Goal: Transaction & Acquisition: Purchase product/service

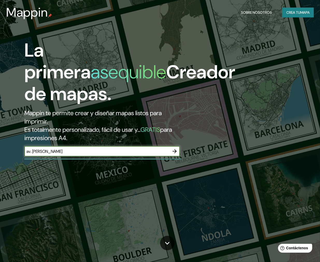
click at [151, 150] on input "av. [PERSON_NAME]" at bounding box center [96, 151] width 145 height 6
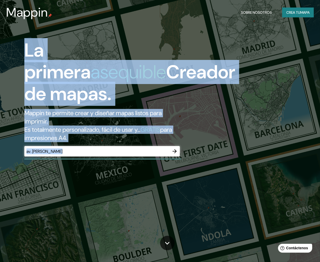
drag, startPoint x: 137, startPoint y: 154, endPoint x: 0, endPoint y: 142, distance: 137.6
click at [0, 142] on div "La primera asequible Creador de mapas. Mappin te permite crear y diseñar mapas …" at bounding box center [160, 131] width 320 height 262
click at [59, 154] on div "av. fiscarrald ​" at bounding box center [101, 151] width 155 height 10
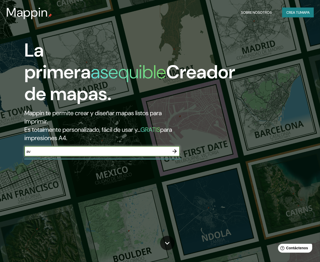
type input "a"
type input "chiclayo"
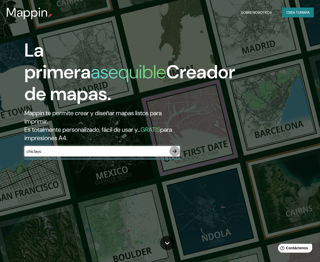
click at [176, 153] on icon "button" at bounding box center [174, 151] width 6 height 6
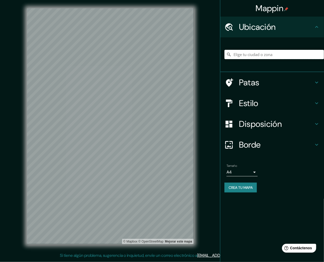
click at [304, 53] on input "Elige tu ciudad o zona" at bounding box center [273, 54] width 99 height 9
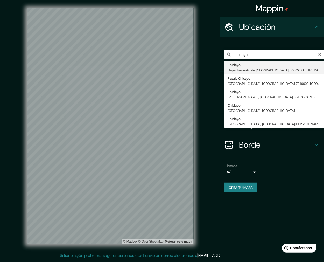
type input "Chiclayo, Departamento de [GEOGRAPHIC_DATA], [GEOGRAPHIC_DATA]"
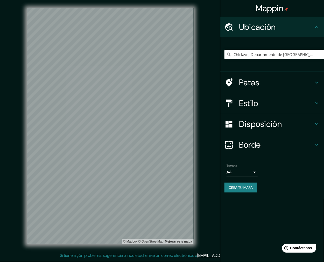
click at [249, 101] on font "Estilo" at bounding box center [248, 103] width 19 height 11
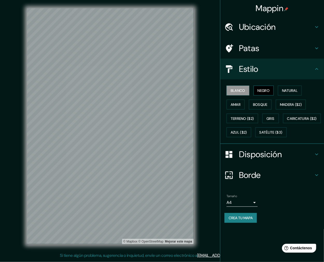
click at [267, 89] on font "Negro" at bounding box center [263, 90] width 12 height 5
click at [294, 90] on font "Natural" at bounding box center [290, 90] width 16 height 5
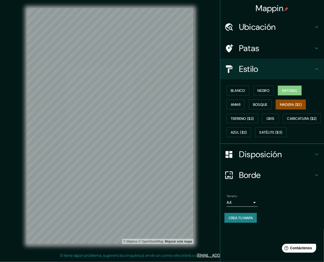
click at [292, 100] on button "Madera ($2)" at bounding box center [291, 104] width 30 height 10
click at [264, 104] on font "Bosque" at bounding box center [260, 104] width 15 height 5
click at [262, 160] on font "Disposición" at bounding box center [260, 154] width 43 height 11
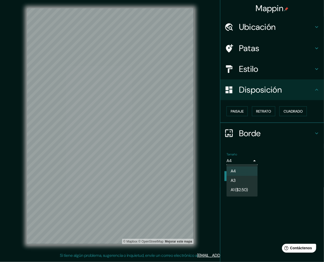
click at [247, 162] on body "Mappin Ubicación Chiclayo, Departamento de Lambayeque, Perú Patas Estilo Dispos…" at bounding box center [162, 131] width 324 height 262
click at [243, 177] on li "A3" at bounding box center [241, 181] width 31 height 10
click at [247, 159] on body "Mappin Ubicación Chiclayo, Departamento de Lambayeque, Perú Patas Estilo Dispos…" at bounding box center [162, 131] width 324 height 262
click at [240, 187] on font "A1 ($2.50)" at bounding box center [239, 190] width 17 height 6
click at [246, 162] on body "Mappin Ubicación Chiclayo, Departamento de Lambayeque, Perú Patas Estilo Dispos…" at bounding box center [162, 131] width 324 height 262
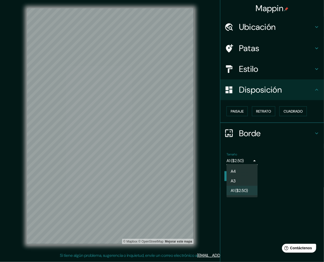
click at [237, 180] on li "A3" at bounding box center [241, 181] width 31 height 10
type input "a4"
click at [250, 131] on font "Borde" at bounding box center [250, 133] width 22 height 11
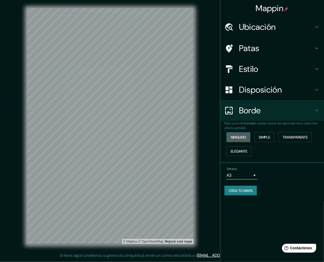
click at [230, 136] on button "Ninguno" at bounding box center [238, 137] width 24 height 10
click at [230, 135] on button "Ninguno" at bounding box center [238, 137] width 24 height 10
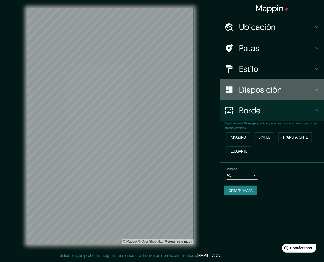
click at [258, 92] on font "Disposición" at bounding box center [260, 89] width 43 height 11
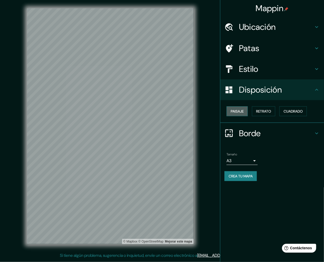
click at [240, 110] on font "Paisaje" at bounding box center [237, 111] width 13 height 5
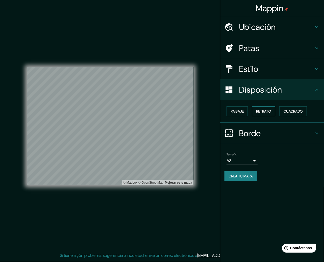
click at [261, 112] on font "Retrato" at bounding box center [263, 111] width 15 height 5
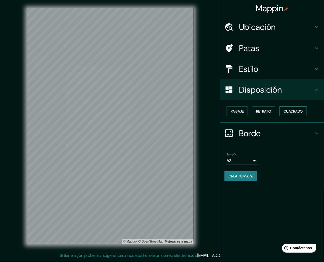
click at [288, 111] on font "Cuadrado" at bounding box center [292, 111] width 19 height 5
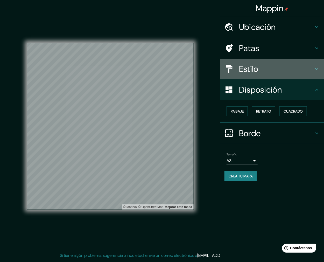
click at [263, 73] on h4 "Estilo" at bounding box center [276, 69] width 75 height 10
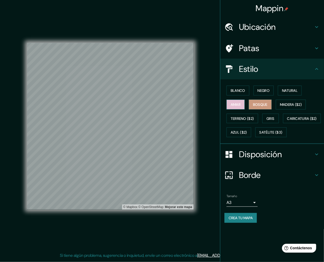
click at [239, 105] on font "Amar" at bounding box center [236, 104] width 10 height 5
click at [257, 92] on button "Negro" at bounding box center [263, 90] width 20 height 10
click at [243, 94] on button "Blanco" at bounding box center [237, 90] width 23 height 10
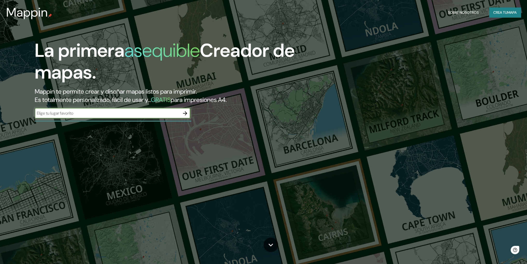
click at [99, 109] on div "​" at bounding box center [112, 113] width 155 height 10
click at [63, 113] on input "chiclayo" at bounding box center [107, 113] width 145 height 6
type input "chiclayo"
click at [183, 111] on icon "button" at bounding box center [185, 113] width 6 height 6
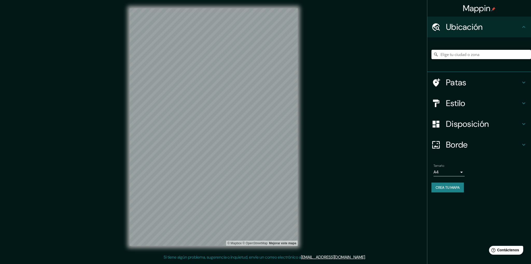
click at [483, 55] on input "Elige tu ciudad o zona" at bounding box center [480, 54] width 99 height 9
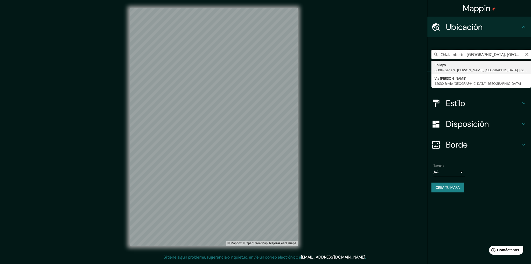
click at [467, 56] on input "Chialamberto, [GEOGRAPHIC_DATA], [GEOGRAPHIC_DATA]" at bounding box center [480, 54] width 99 height 9
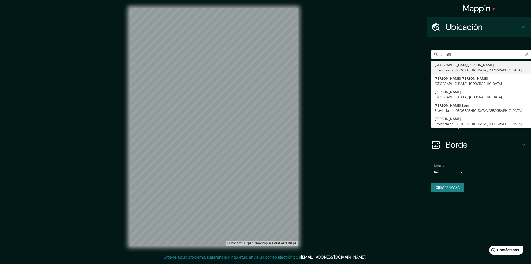
drag, startPoint x: 464, startPoint y: 55, endPoint x: 446, endPoint y: 54, distance: 17.6
click at [446, 54] on input "chiañl" at bounding box center [480, 54] width 99 height 9
type input "Chiclayo, Departamento de [GEOGRAPHIC_DATA], [GEOGRAPHIC_DATA]"
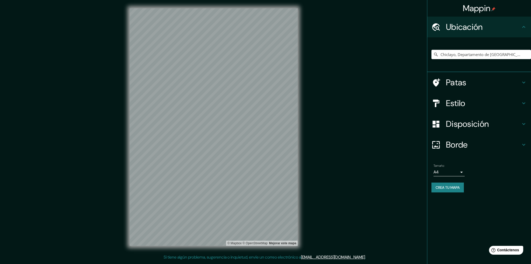
click at [469, 101] on h4 "Estilo" at bounding box center [483, 103] width 75 height 10
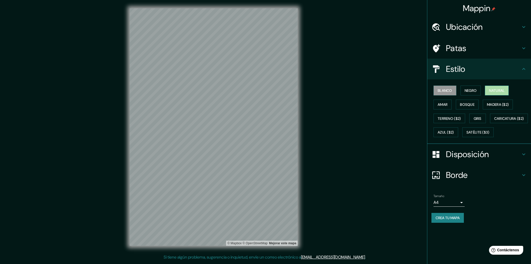
click at [495, 88] on font "Natural" at bounding box center [497, 90] width 16 height 5
